Goal: Information Seeking & Learning: Learn about a topic

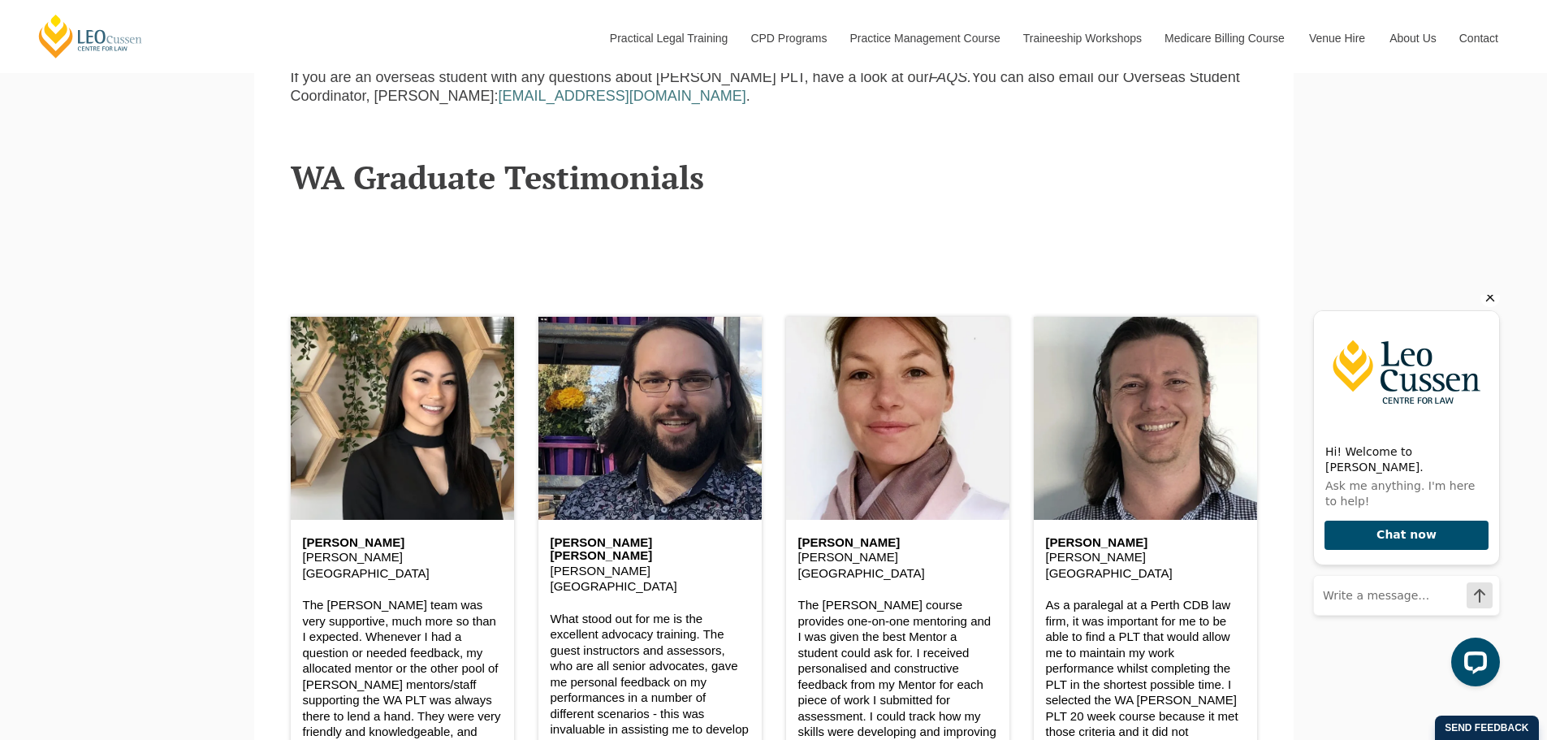
scroll to position [4036, 0]
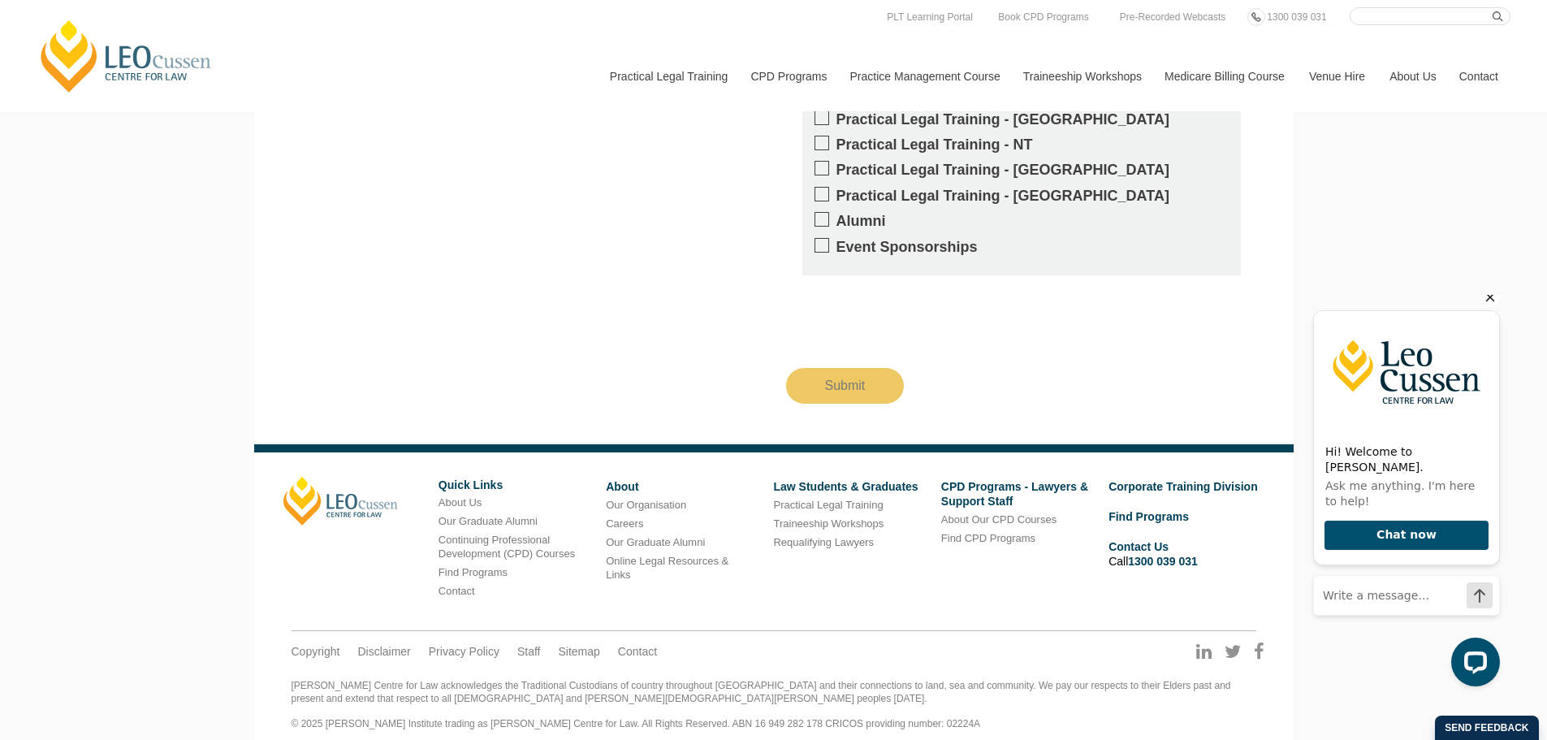
click at [1415, 19] on input "Search here" at bounding box center [1430, 16] width 161 height 18
type input "scholarship"
click at [1493, 7] on button "submit" at bounding box center [1502, 16] width 18 height 18
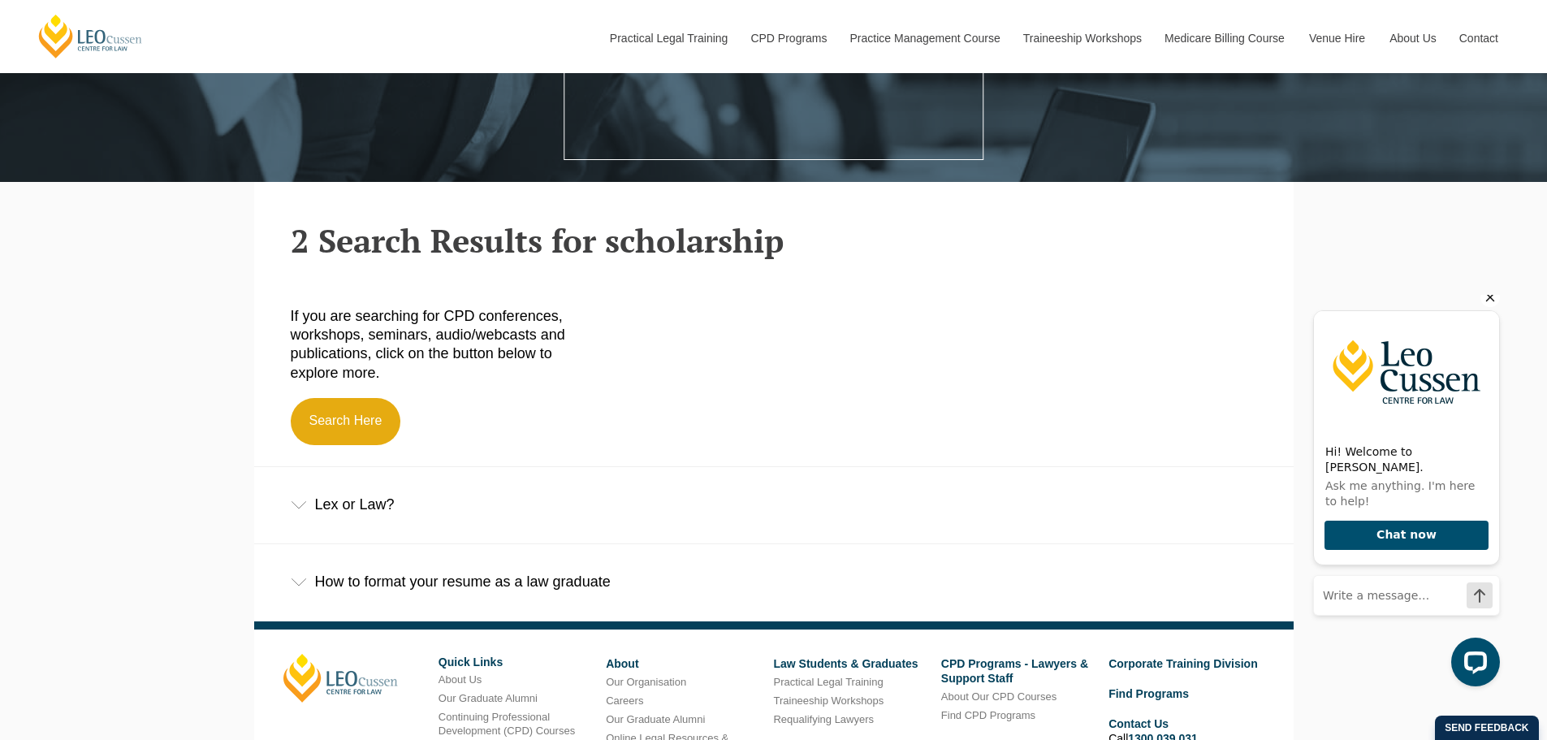
scroll to position [487, 0]
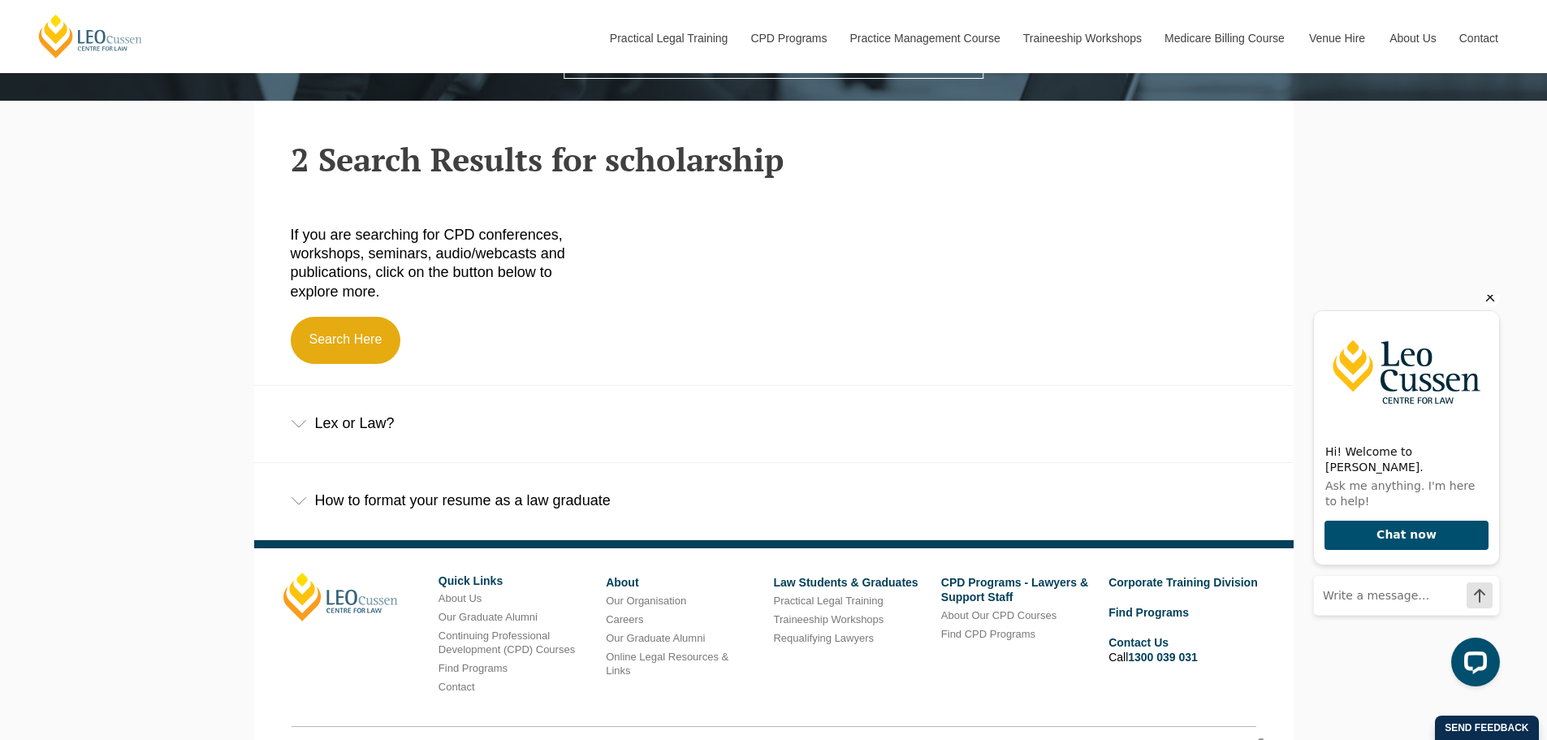
click at [324, 439] on div "Lex or Law?" at bounding box center [774, 424] width 1040 height 76
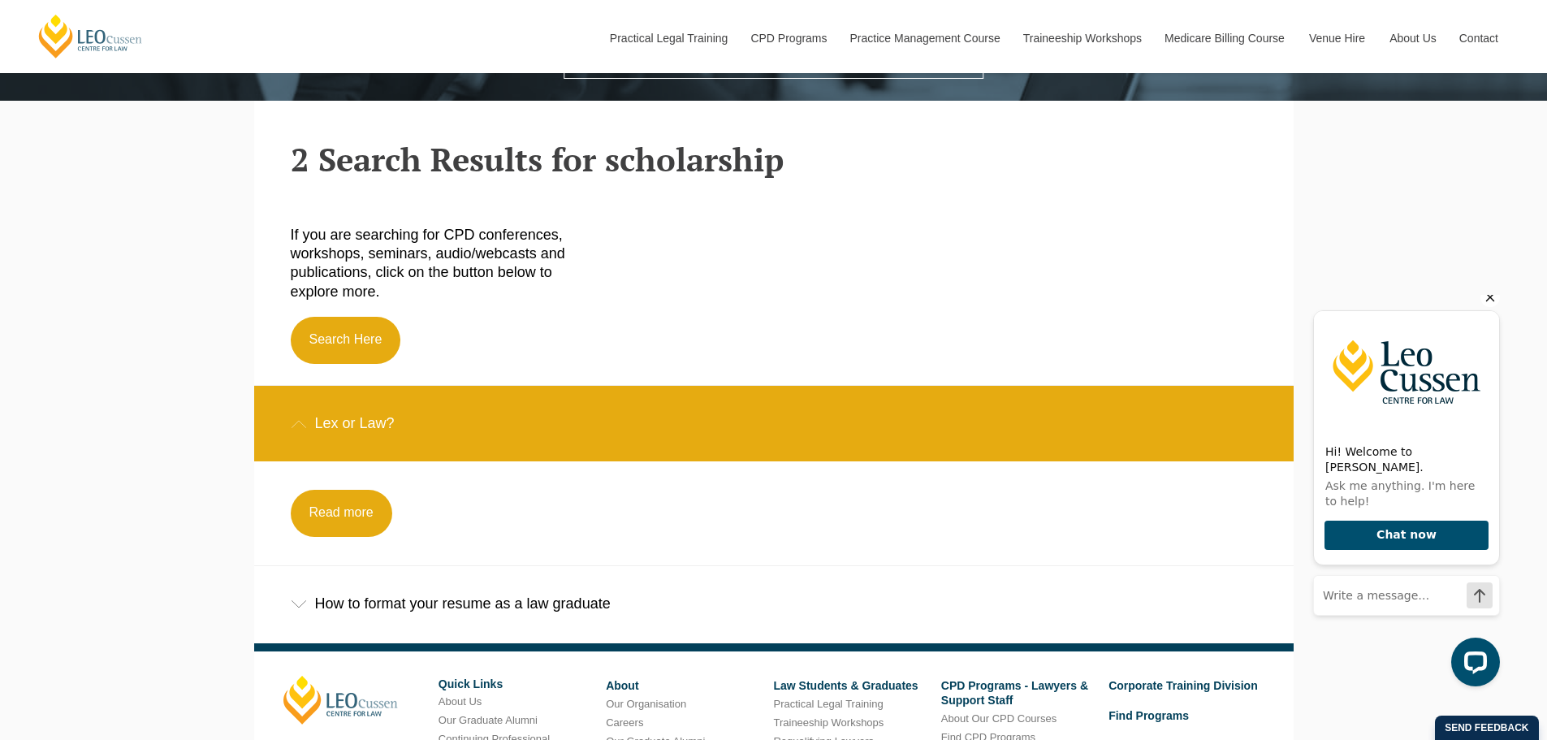
click at [362, 623] on div "How to format your resume as a law graduate" at bounding box center [774, 604] width 1040 height 76
